Goal: Information Seeking & Learning: Learn about a topic

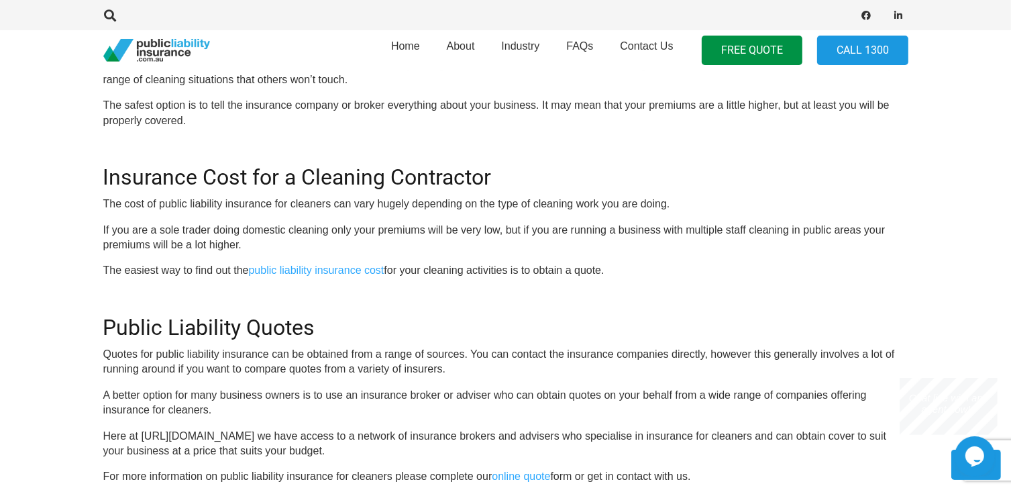
scroll to position [1075, 0]
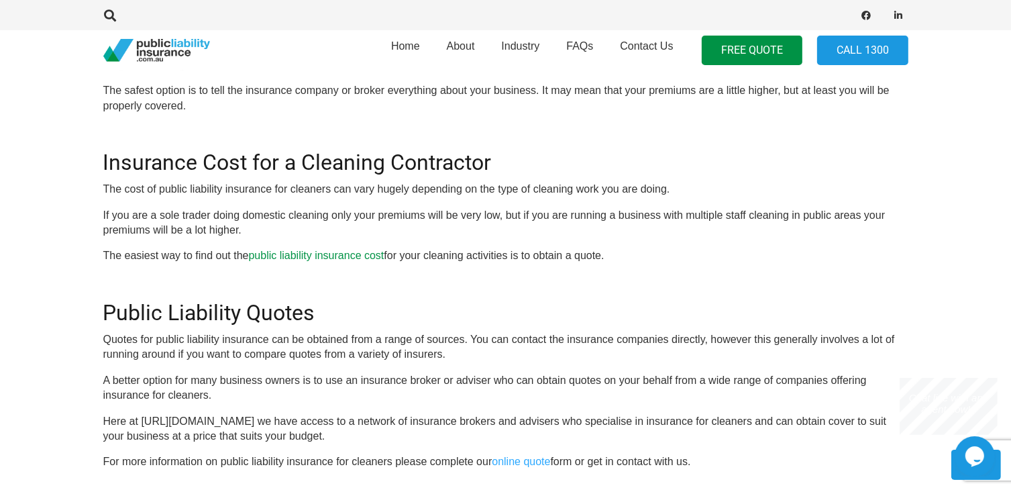
click at [318, 254] on link "public liability insurance cost" at bounding box center [317, 255] width 136 height 11
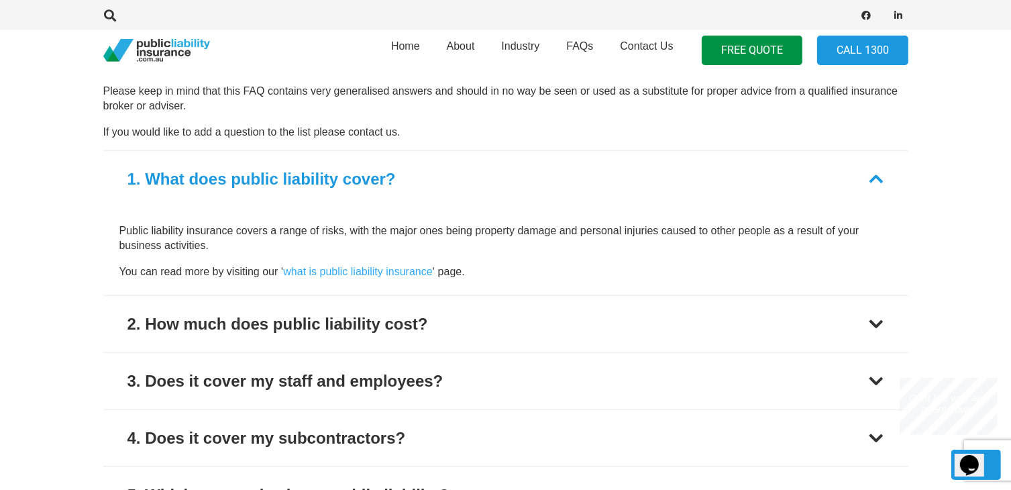
scroll to position [1691, 0]
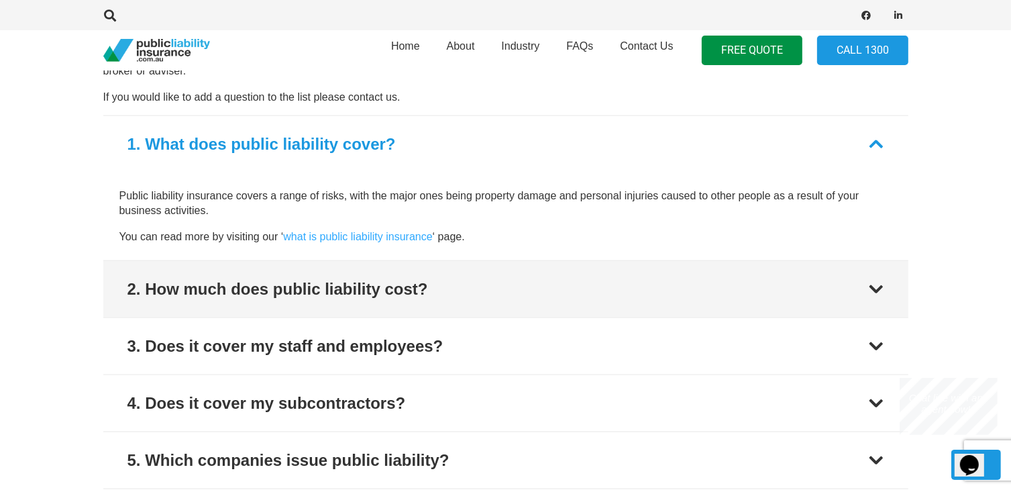
click at [325, 285] on div "2. How much does public liability cost?" at bounding box center [277, 289] width 301 height 24
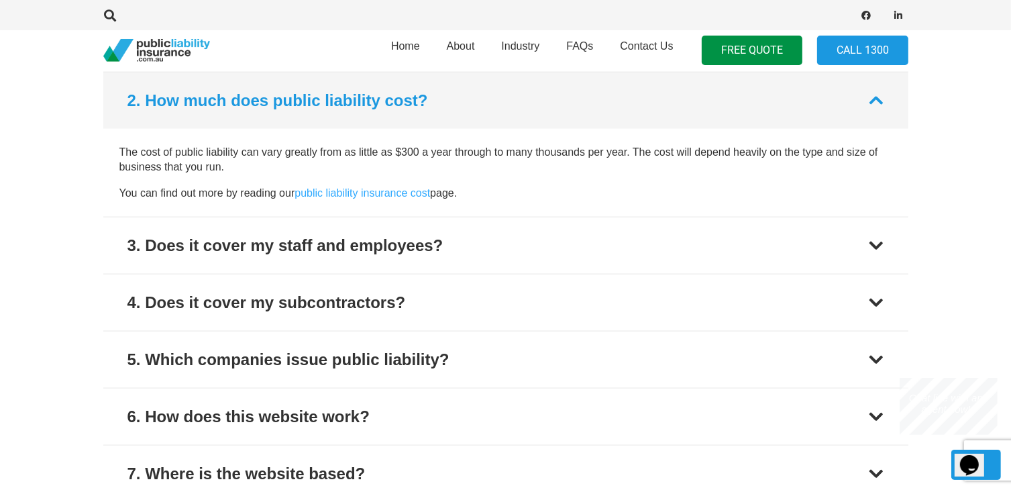
scroll to position [1792, 0]
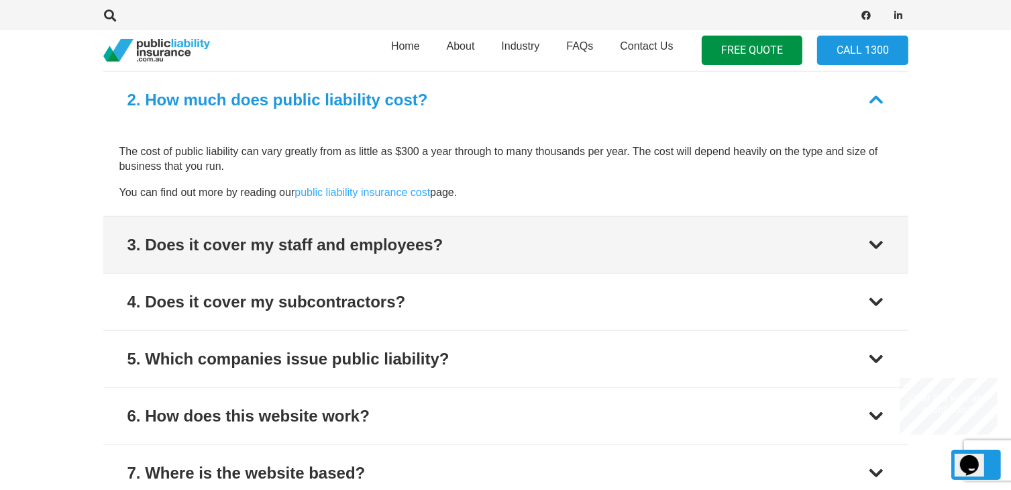
click at [355, 248] on div "3. Does it cover my staff and employees?" at bounding box center [285, 245] width 316 height 24
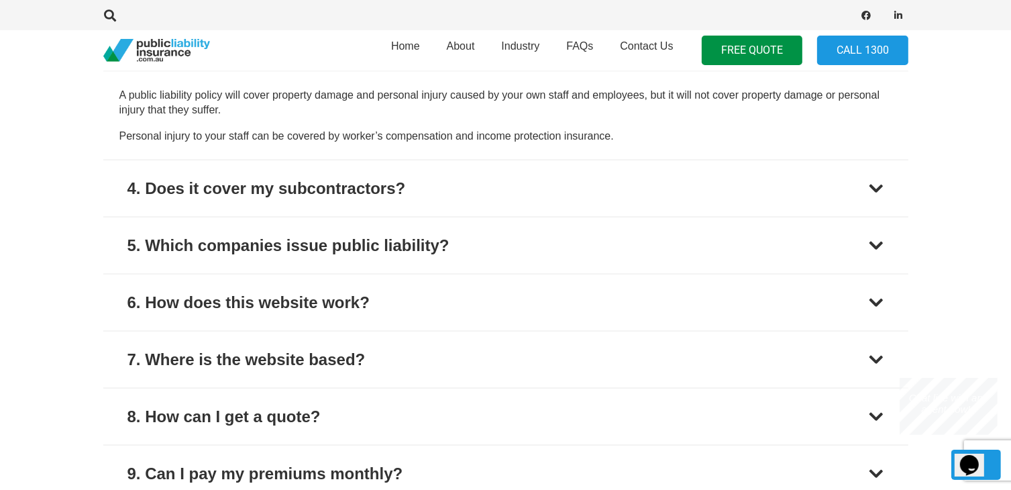
scroll to position [1906, 0]
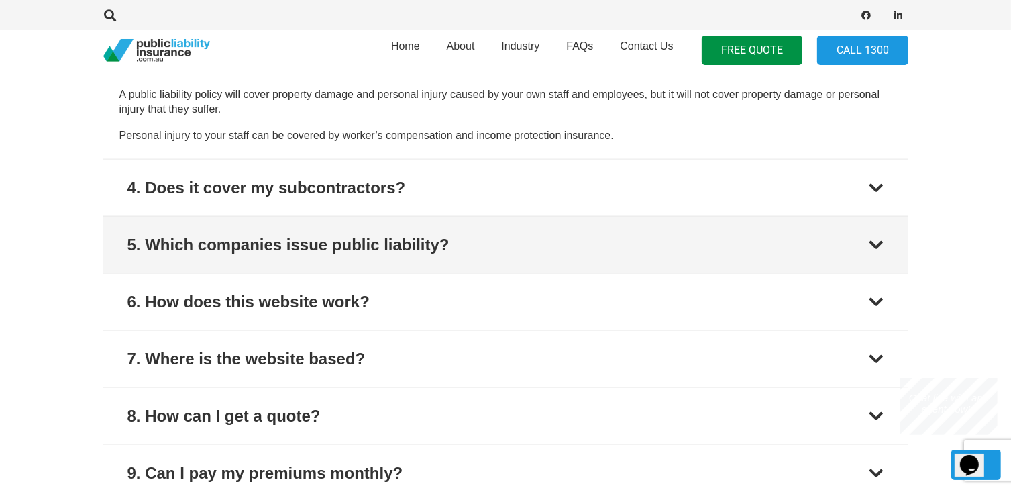
click at [370, 248] on div "5. Which companies issue public liability?" at bounding box center [288, 245] width 322 height 24
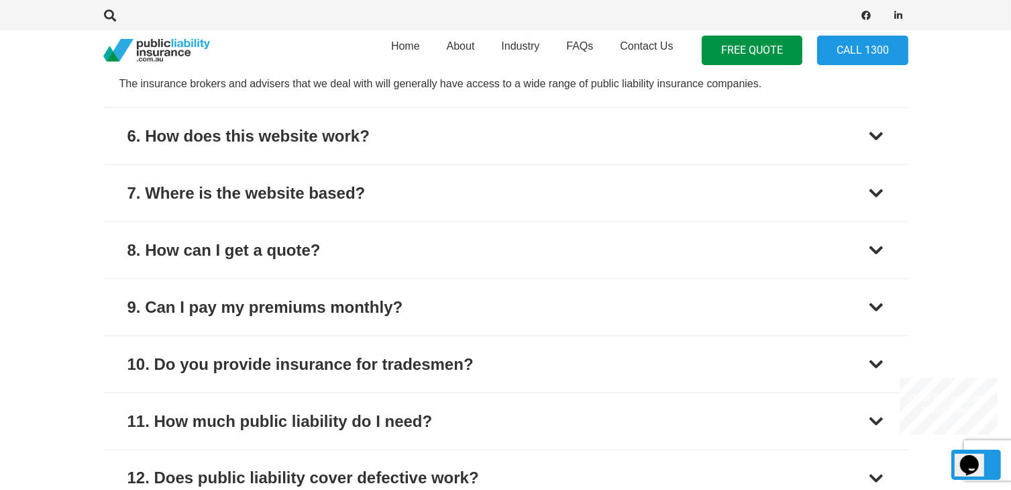
scroll to position [2083, 0]
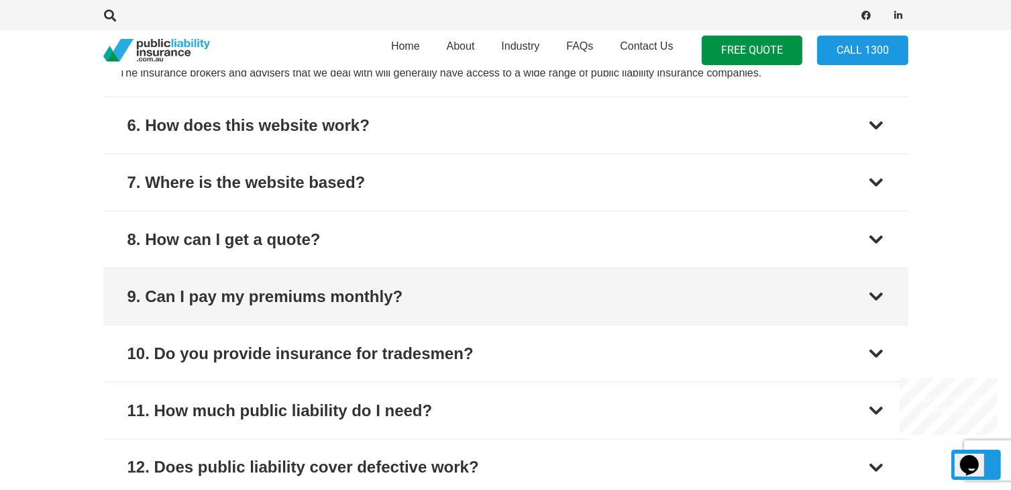
click at [377, 291] on div "9. Can I pay my premiums monthly?" at bounding box center [265, 297] width 276 height 24
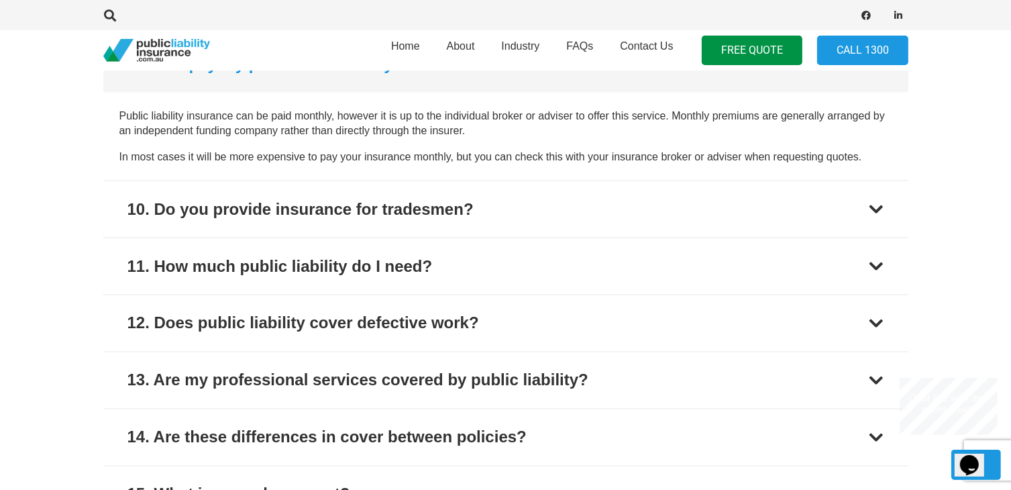
scroll to position [2232, 0]
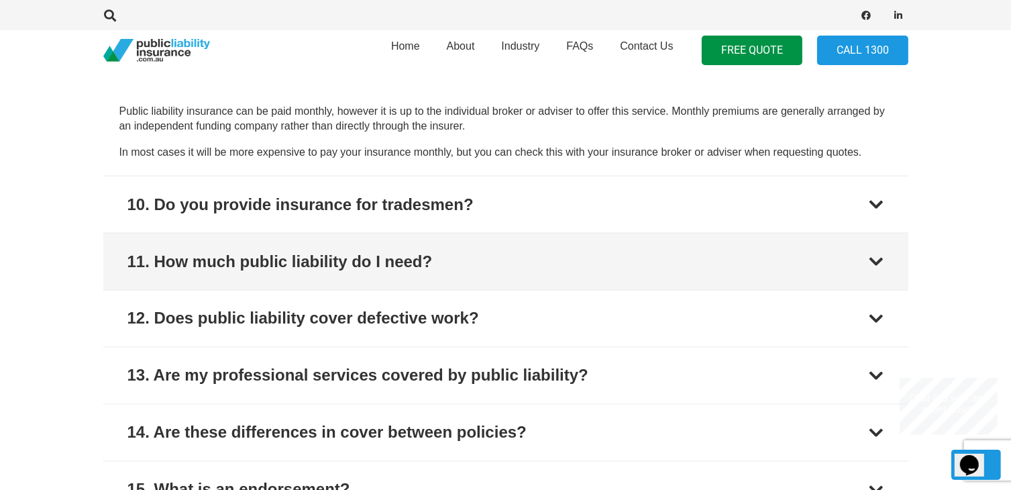
click at [382, 282] on button "11. How much public liability do I need?" at bounding box center [505, 262] width 805 height 56
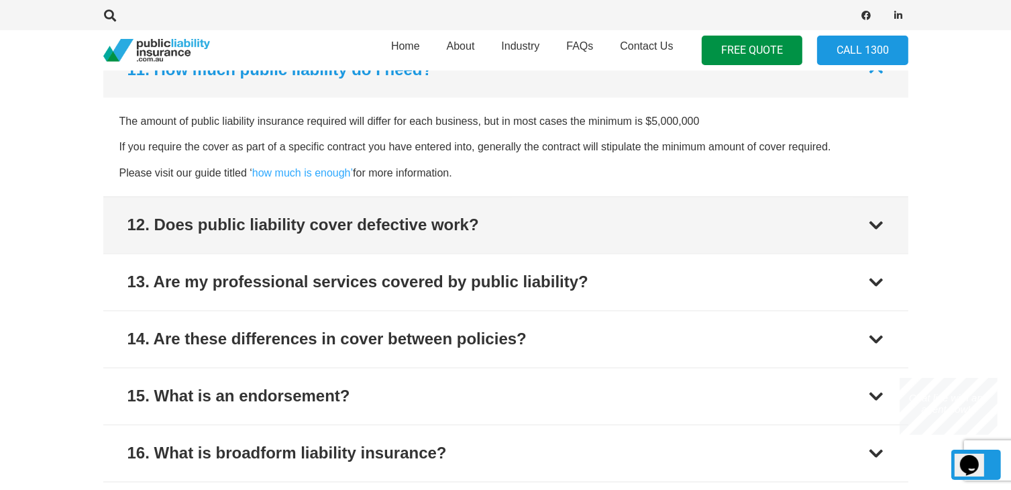
scroll to position [2377, 0]
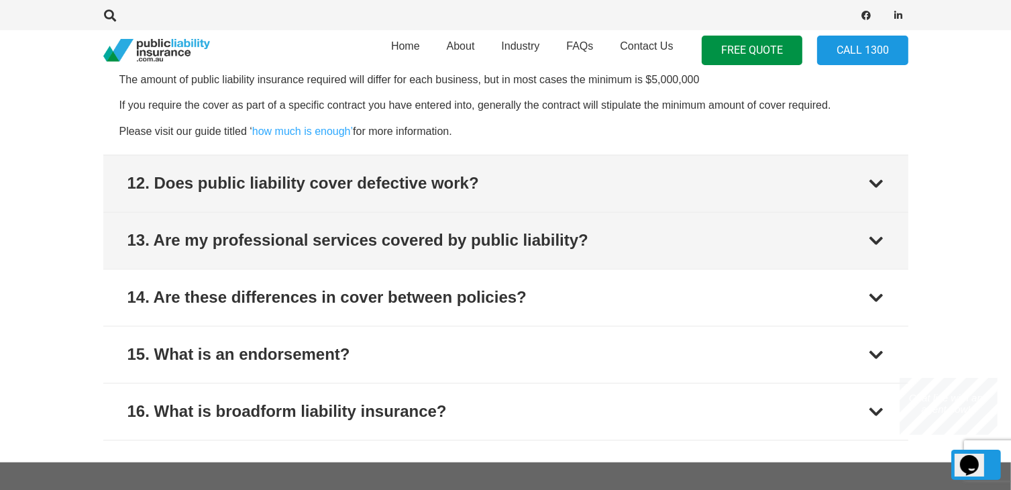
click at [389, 262] on button "13. Are my professional services covered by public liability?" at bounding box center [505, 241] width 805 height 56
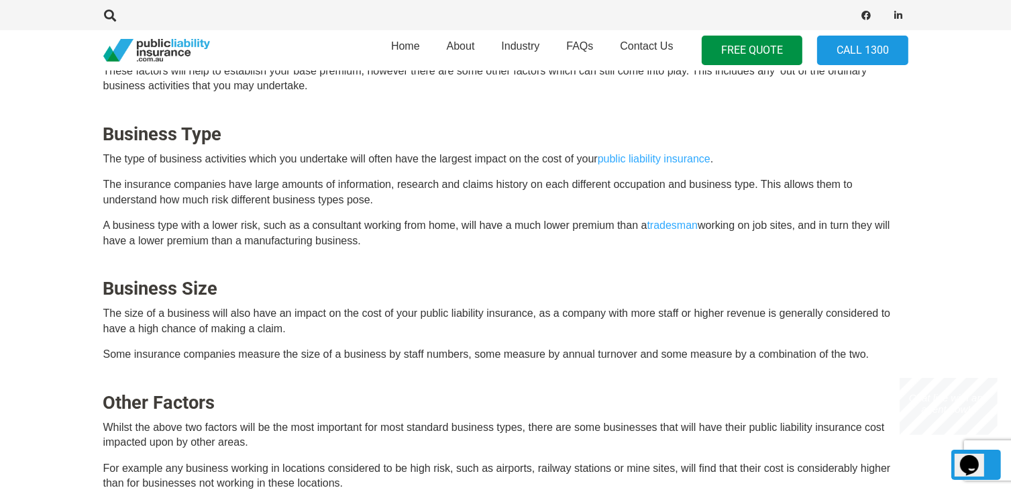
scroll to position [611, 0]
click at [638, 54] on link "Contact Us" at bounding box center [647, 50] width 80 height 48
